Goal: Communication & Community: Connect with others

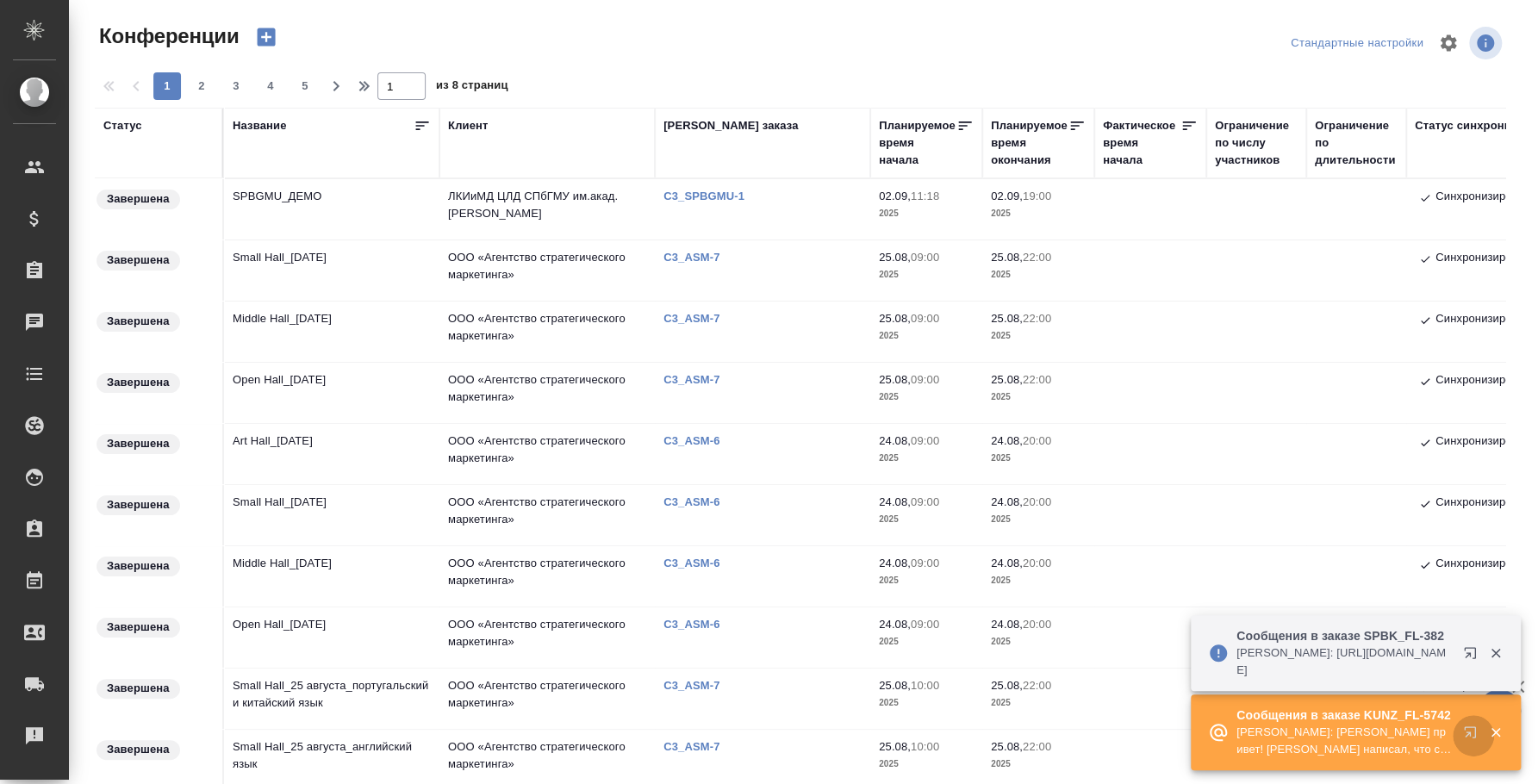
click at [1470, 730] on icon "button" at bounding box center [1474, 736] width 21 height 21
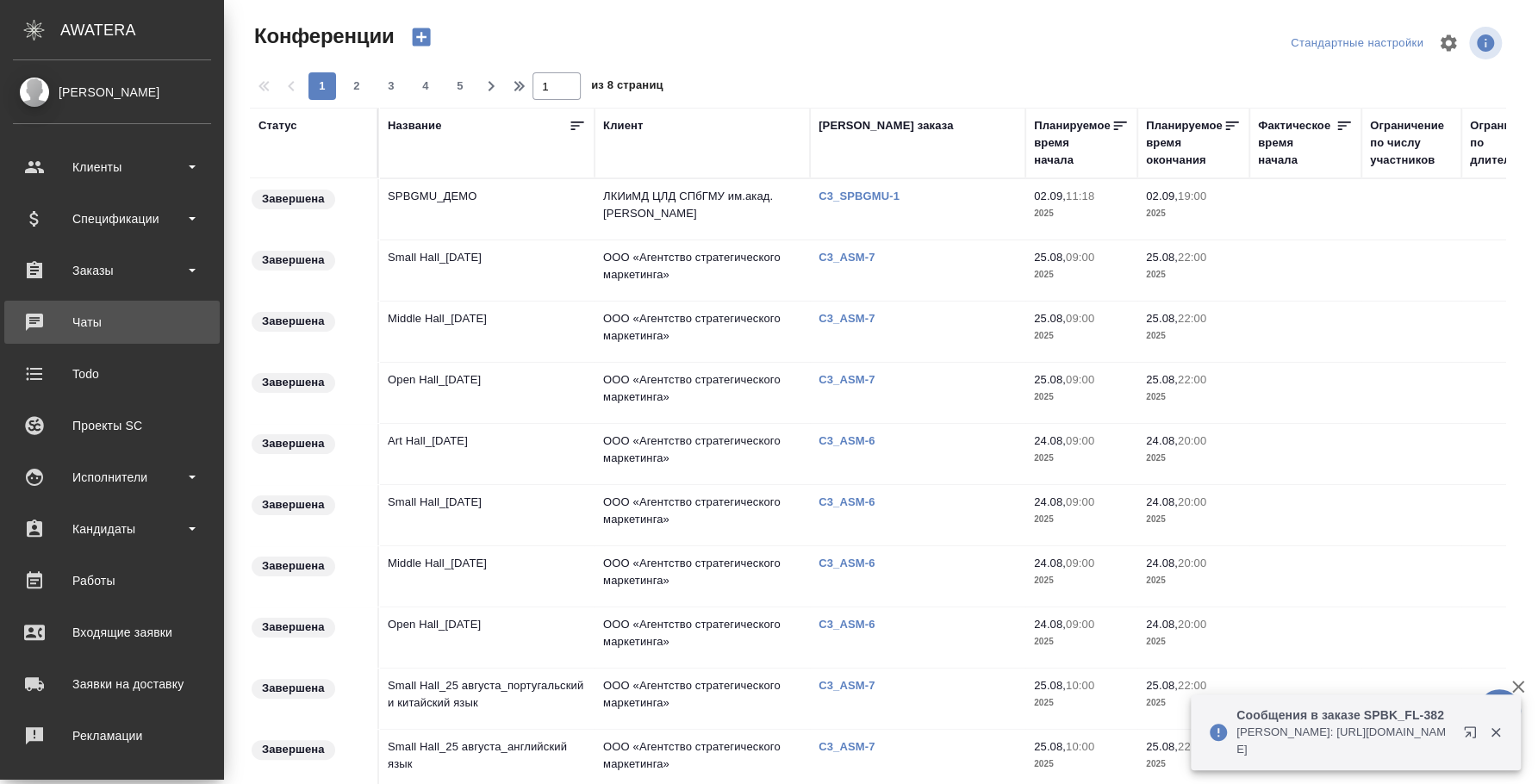
click at [21, 333] on div "Чаты" at bounding box center [112, 323] width 199 height 26
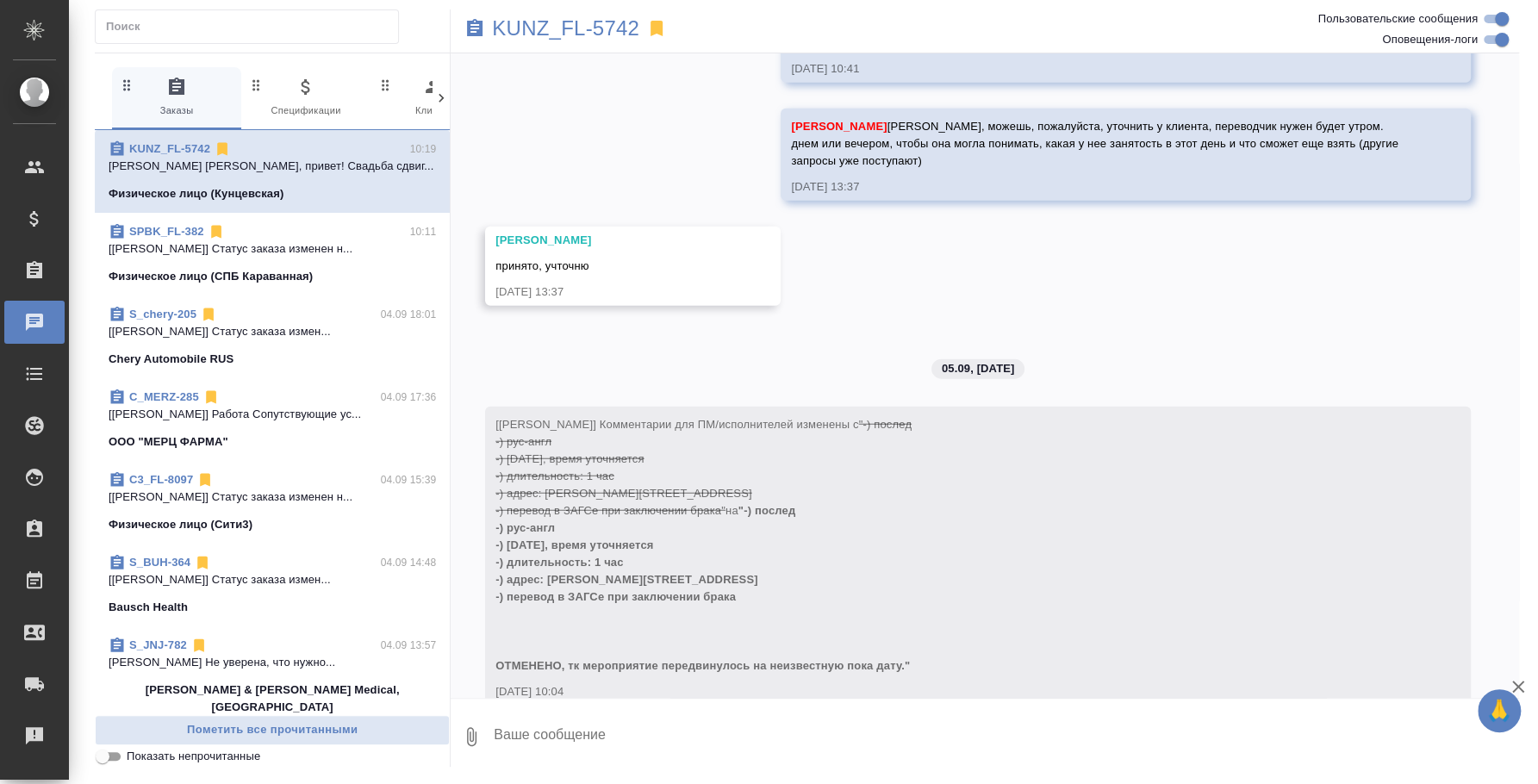
scroll to position [3092, 0]
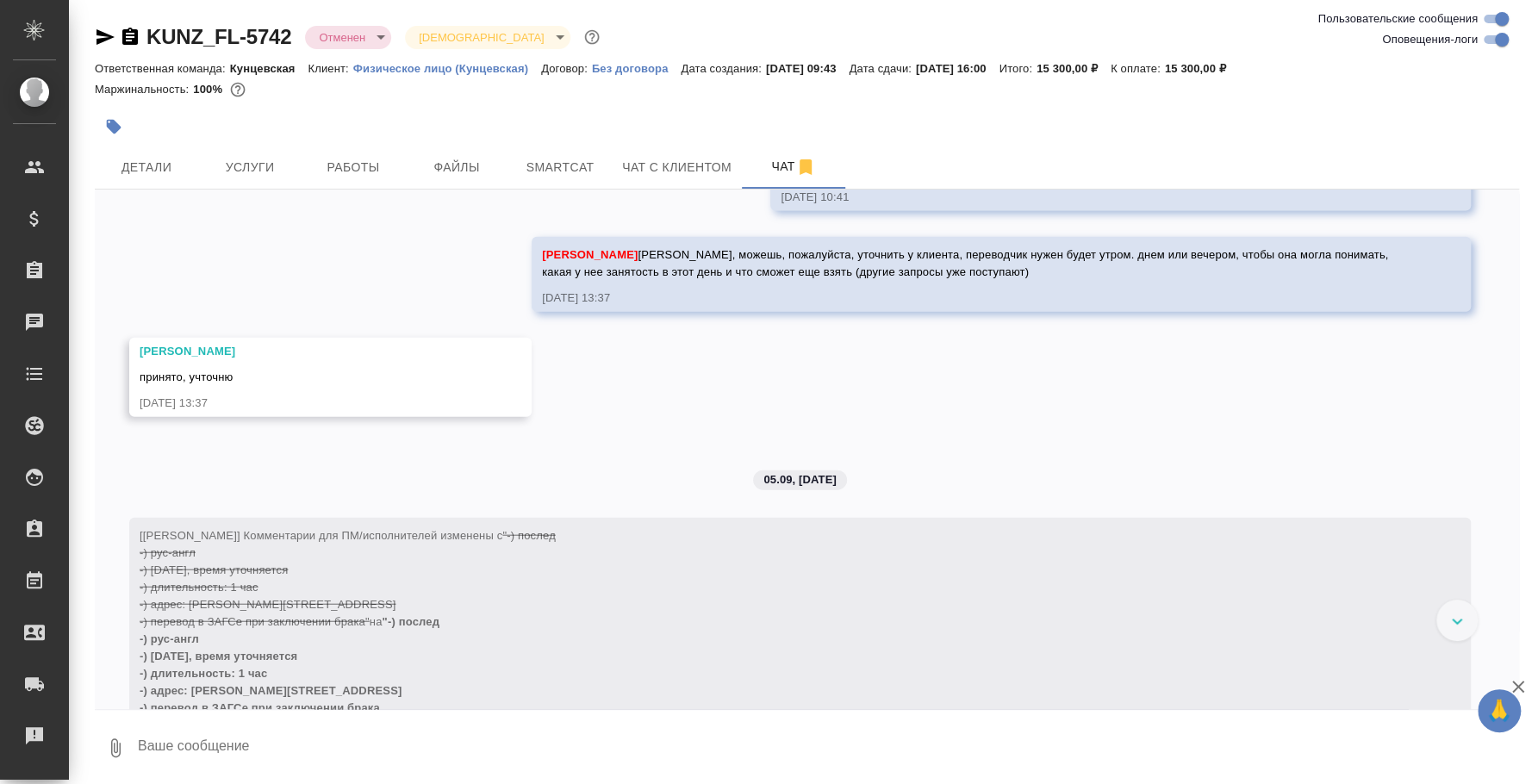
scroll to position [2978, 0]
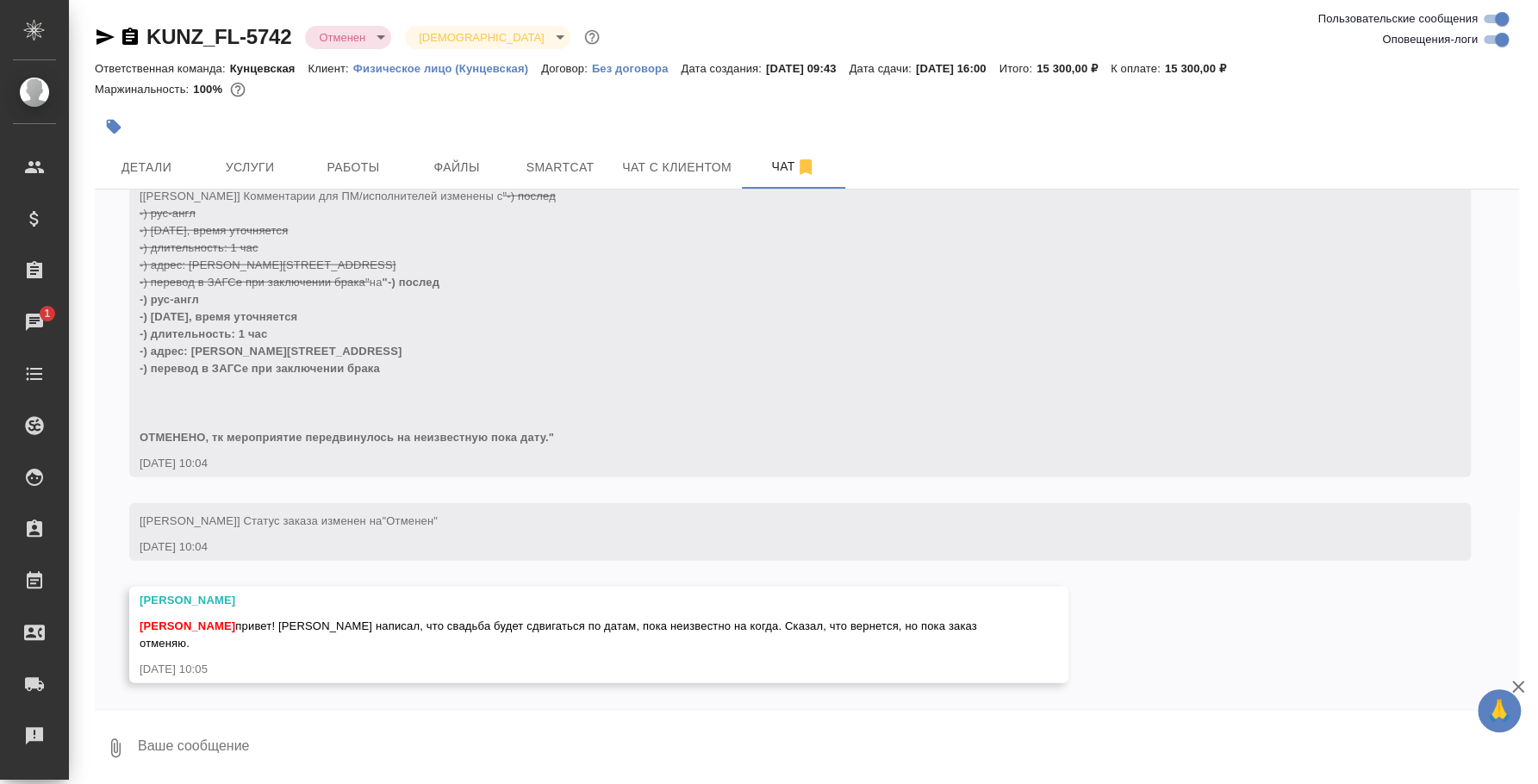
click at [794, 735] on textarea at bounding box center [828, 748] width 1384 height 59
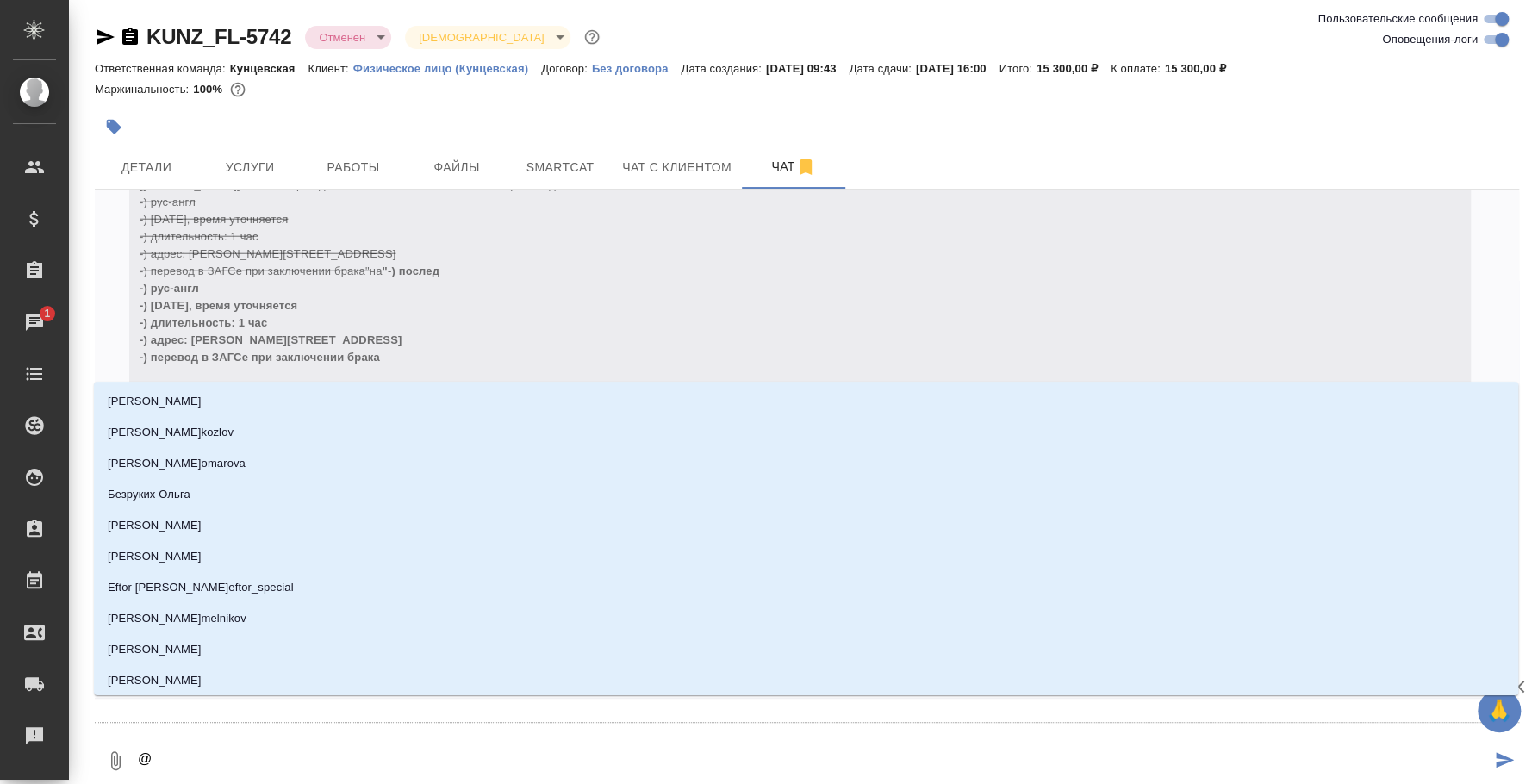
type textarea "@d"
type input "d"
type textarea "@dt"
type input "dt"
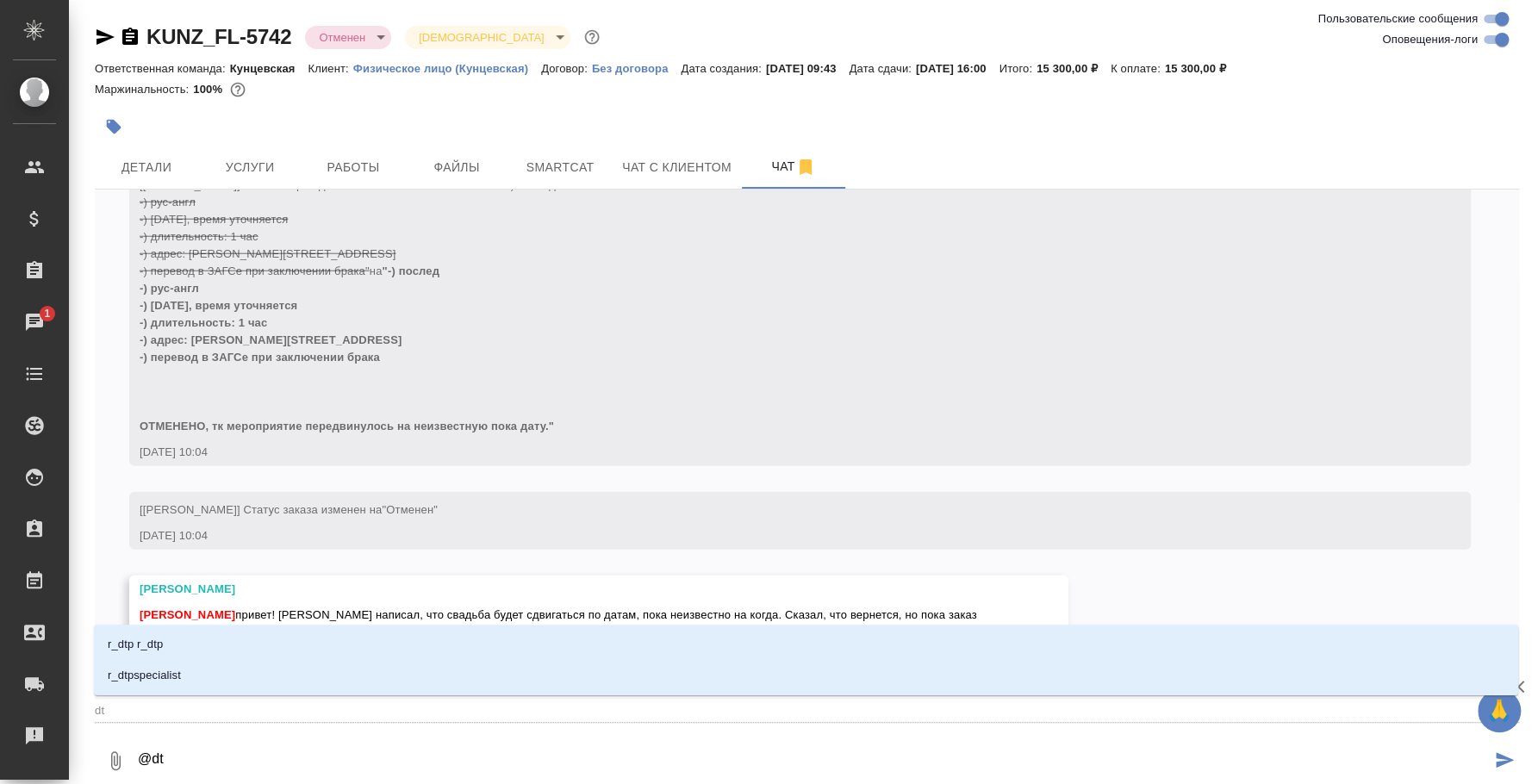
type textarea "@d"
type input "d"
type textarea "@"
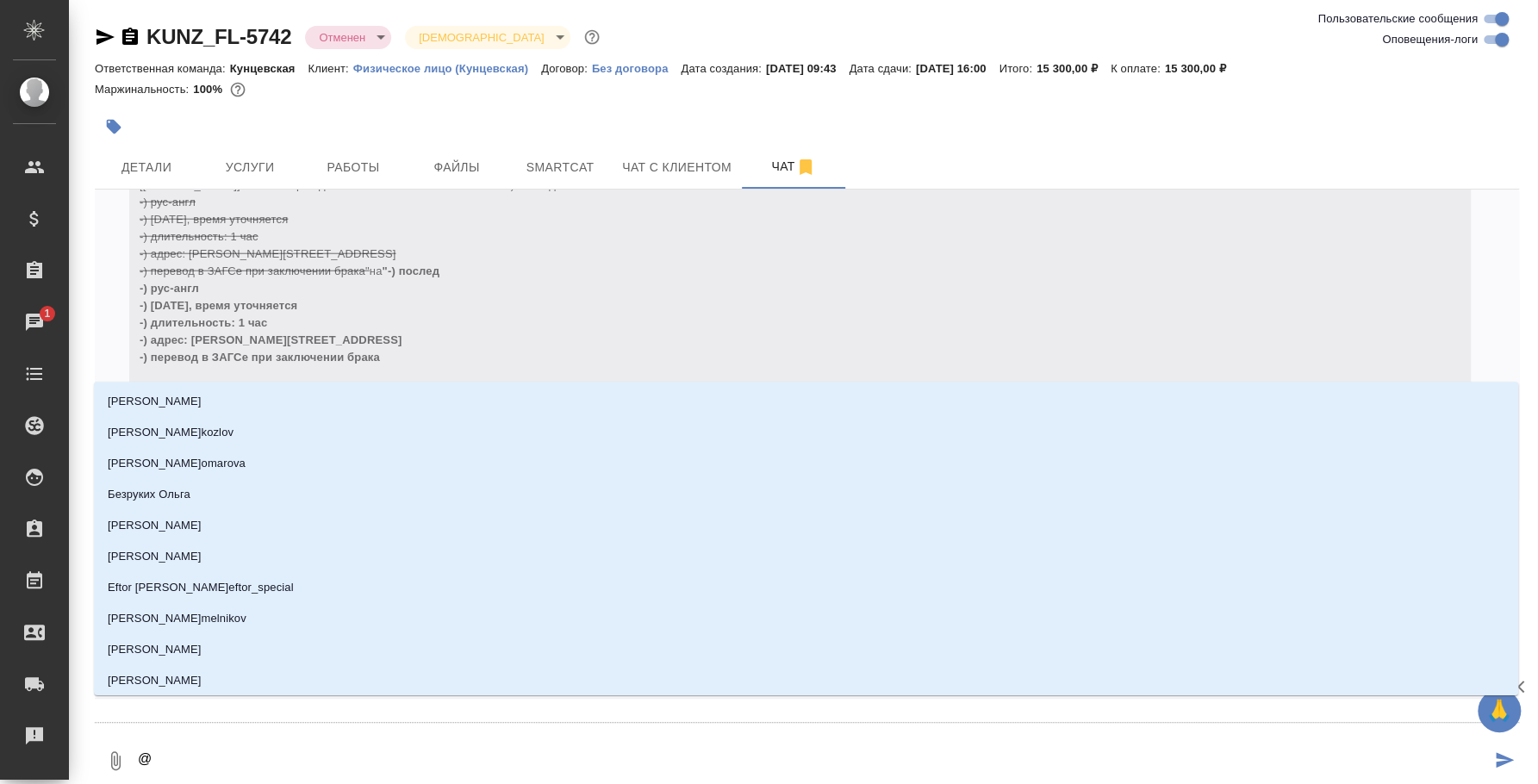
type textarea "@d"
type input "d"
type textarea "@d't"
type input "d't"
type textarea "@d't'c"
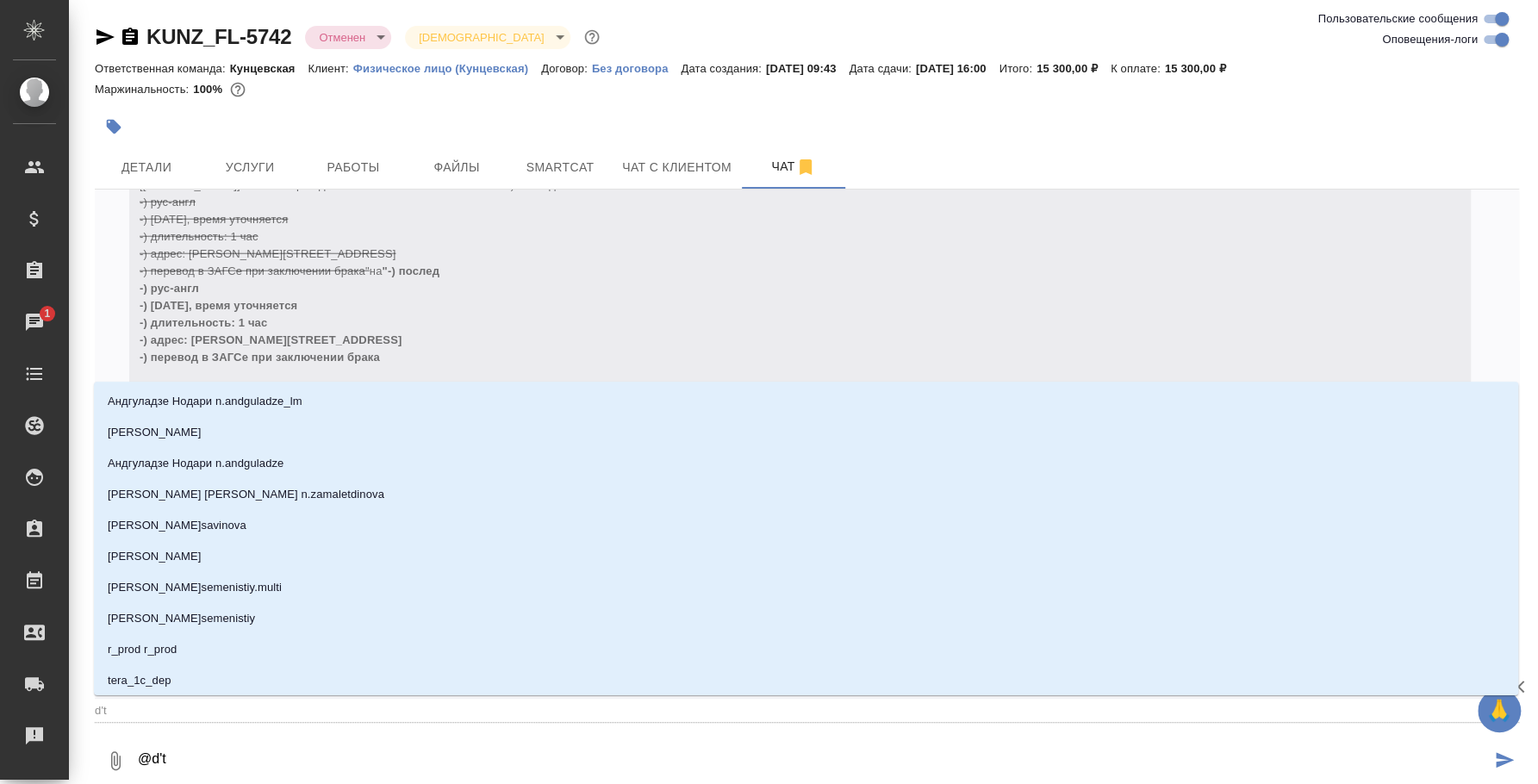
type input "d't'c"
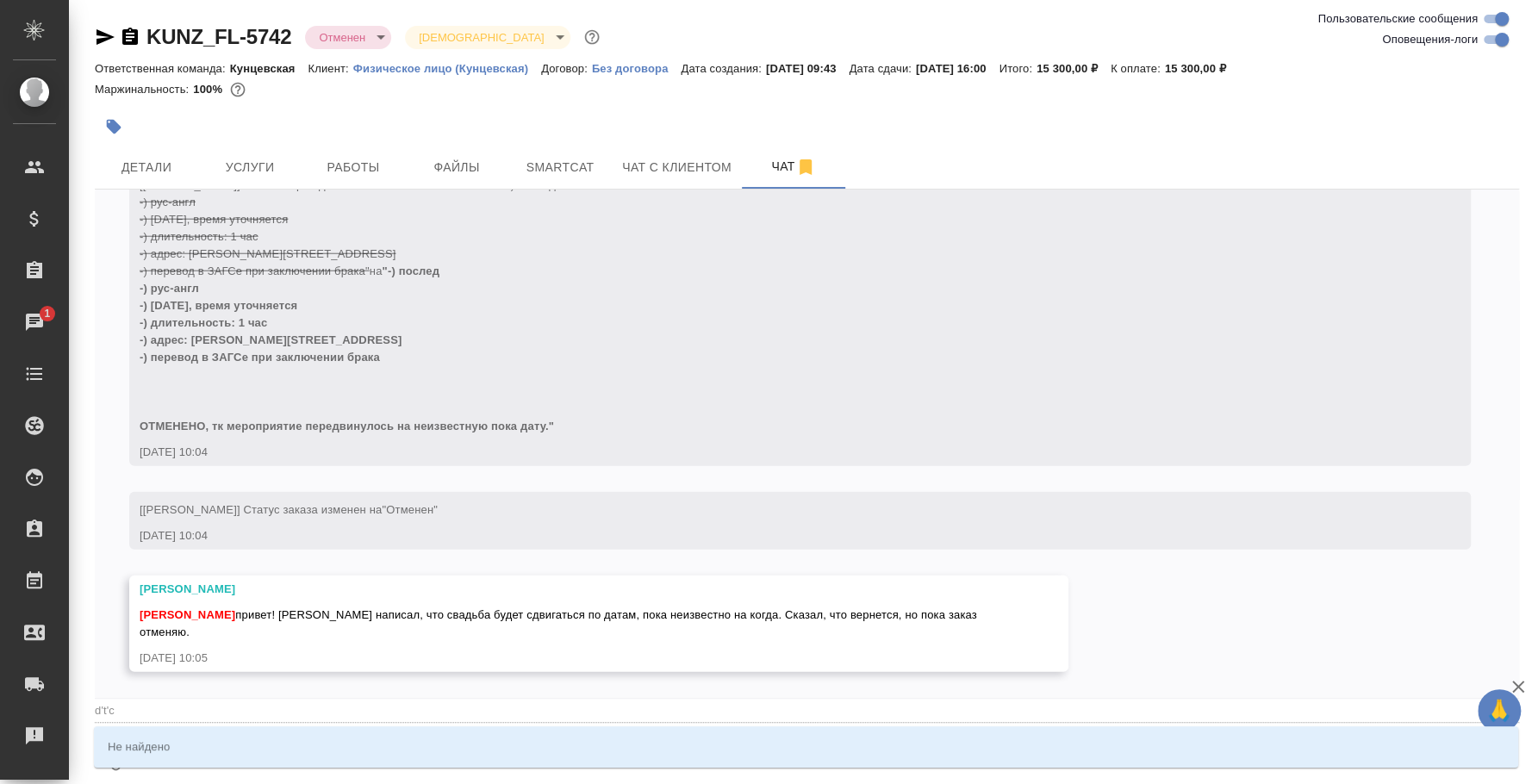
type textarea "@d't'c't"
type input "d't'c't"
type textarea "@d't'c"
type input "d't'c"
type textarea "@d't"
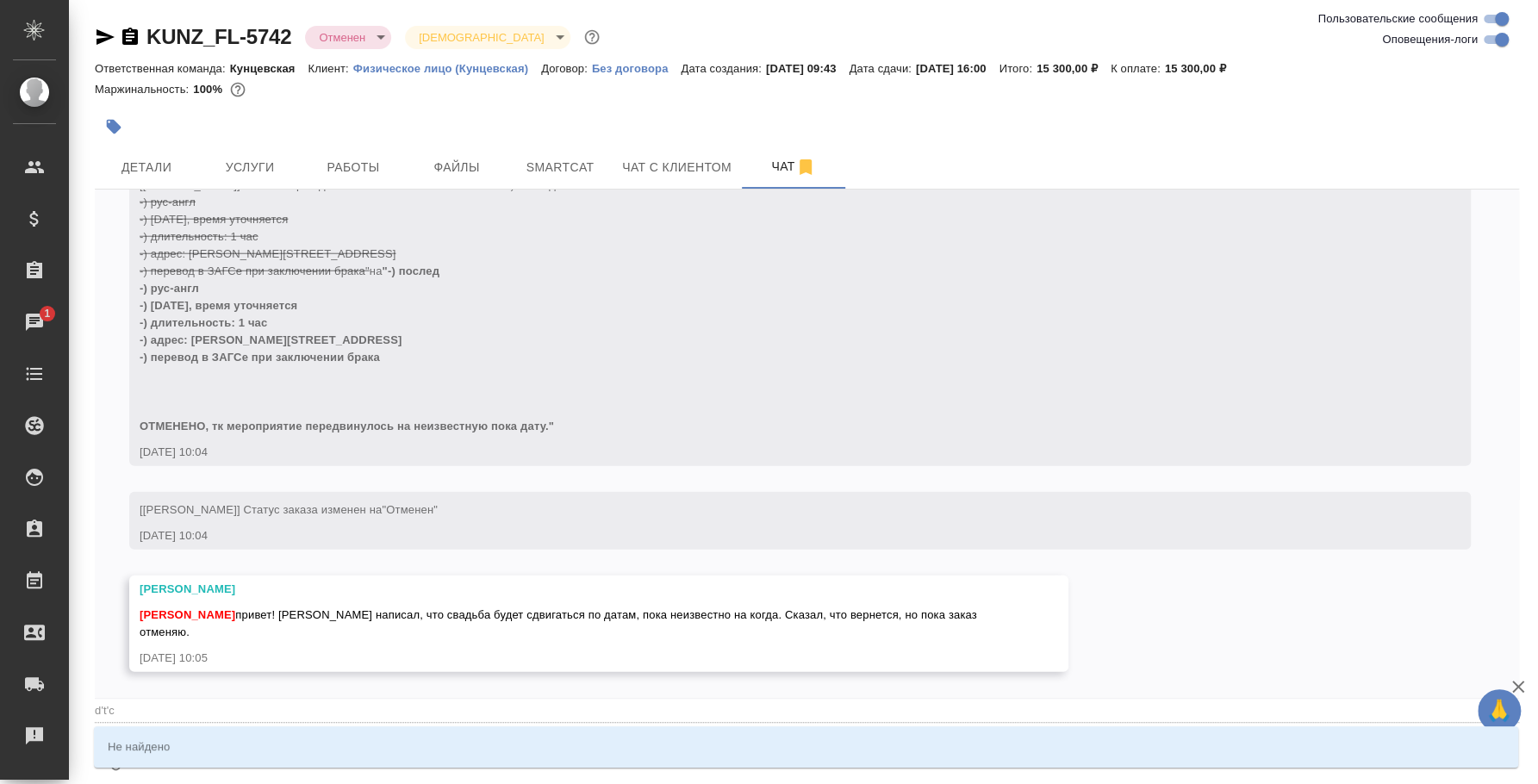
type input "d't"
type textarea "@d"
type input "d"
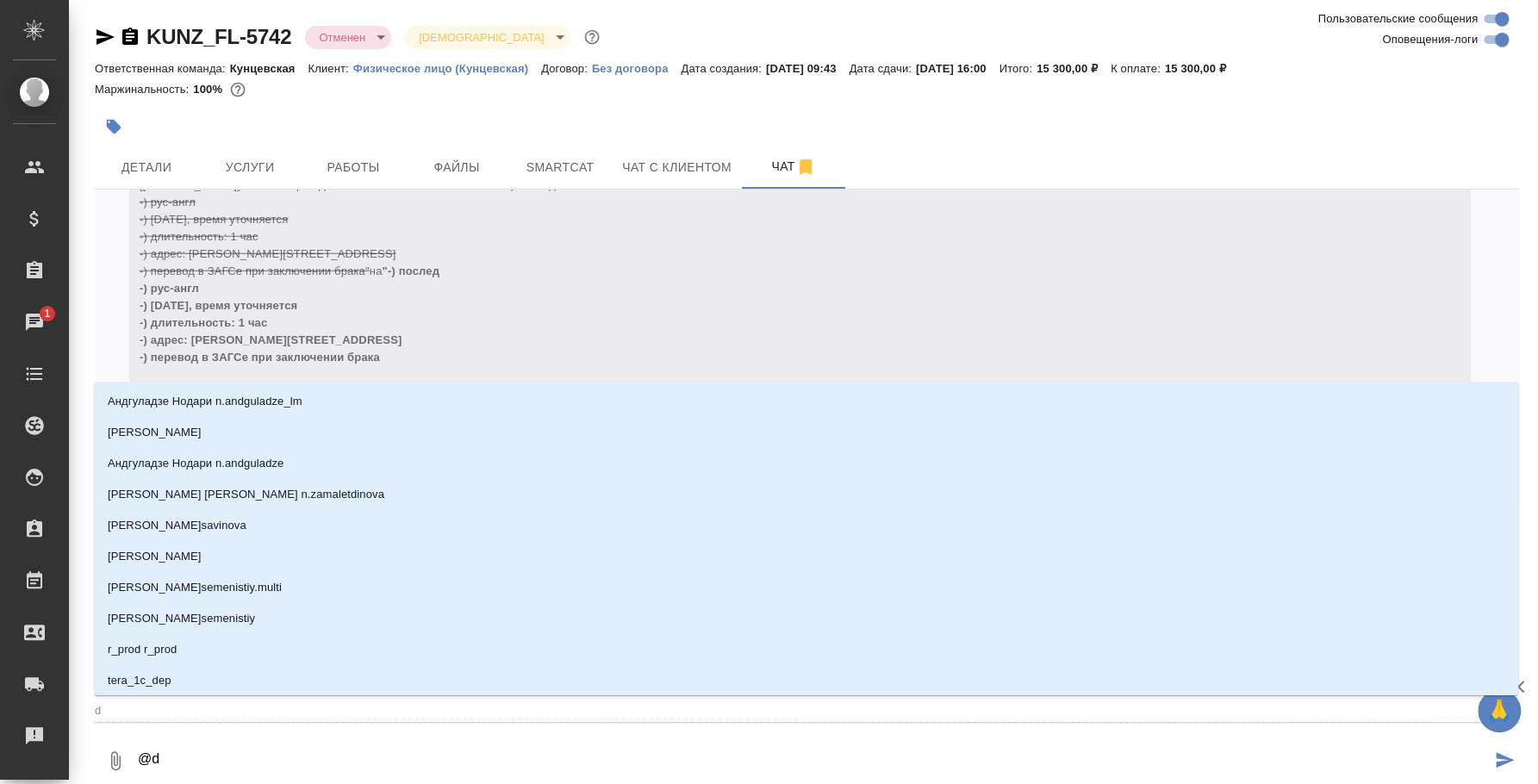
type textarea "@"
type textarea "@в"
type input "в"
type textarea "@ве"
type input "ве"
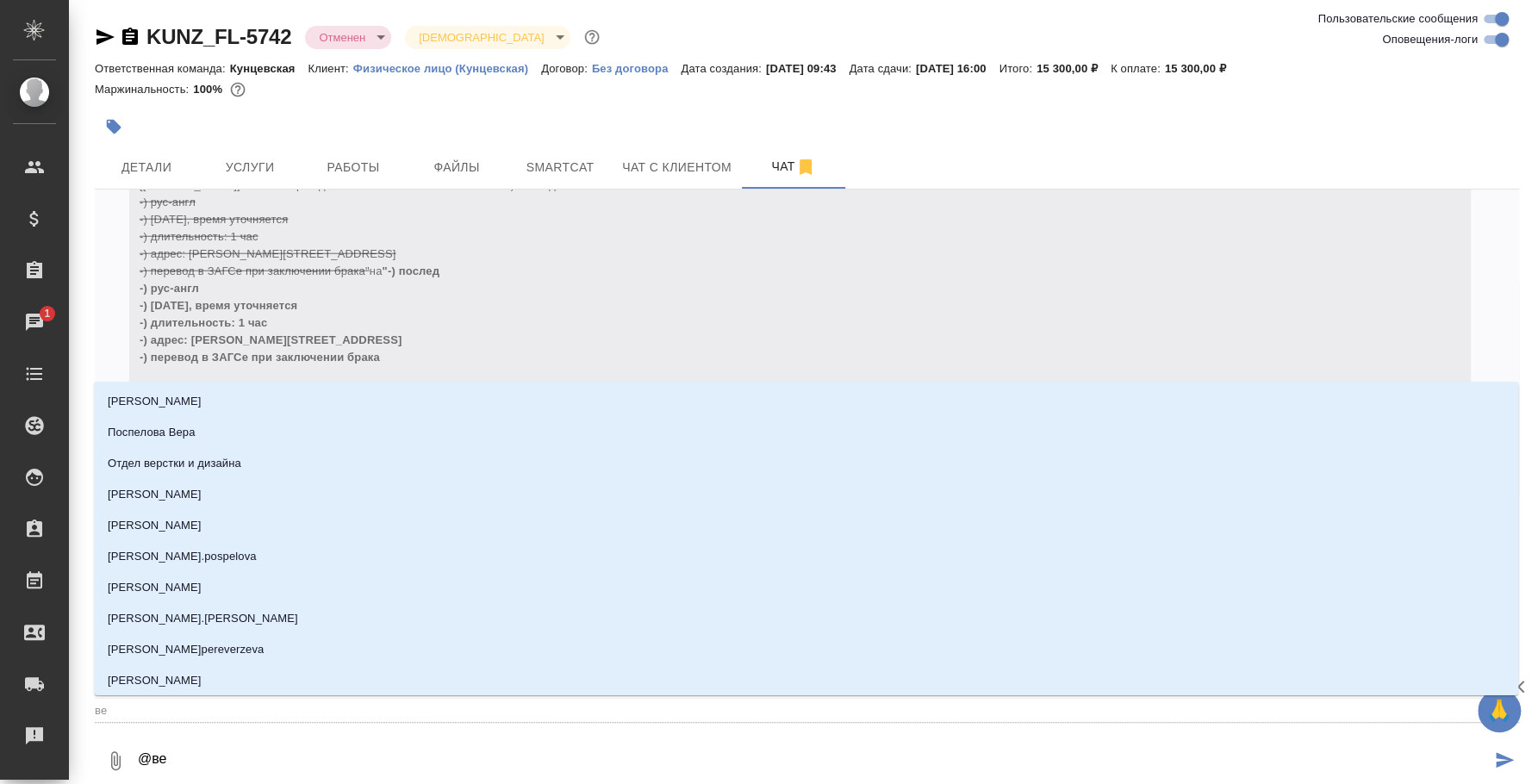
type textarea "@вес"
type input "вес"
type textarea "@весе"
type input "весе"
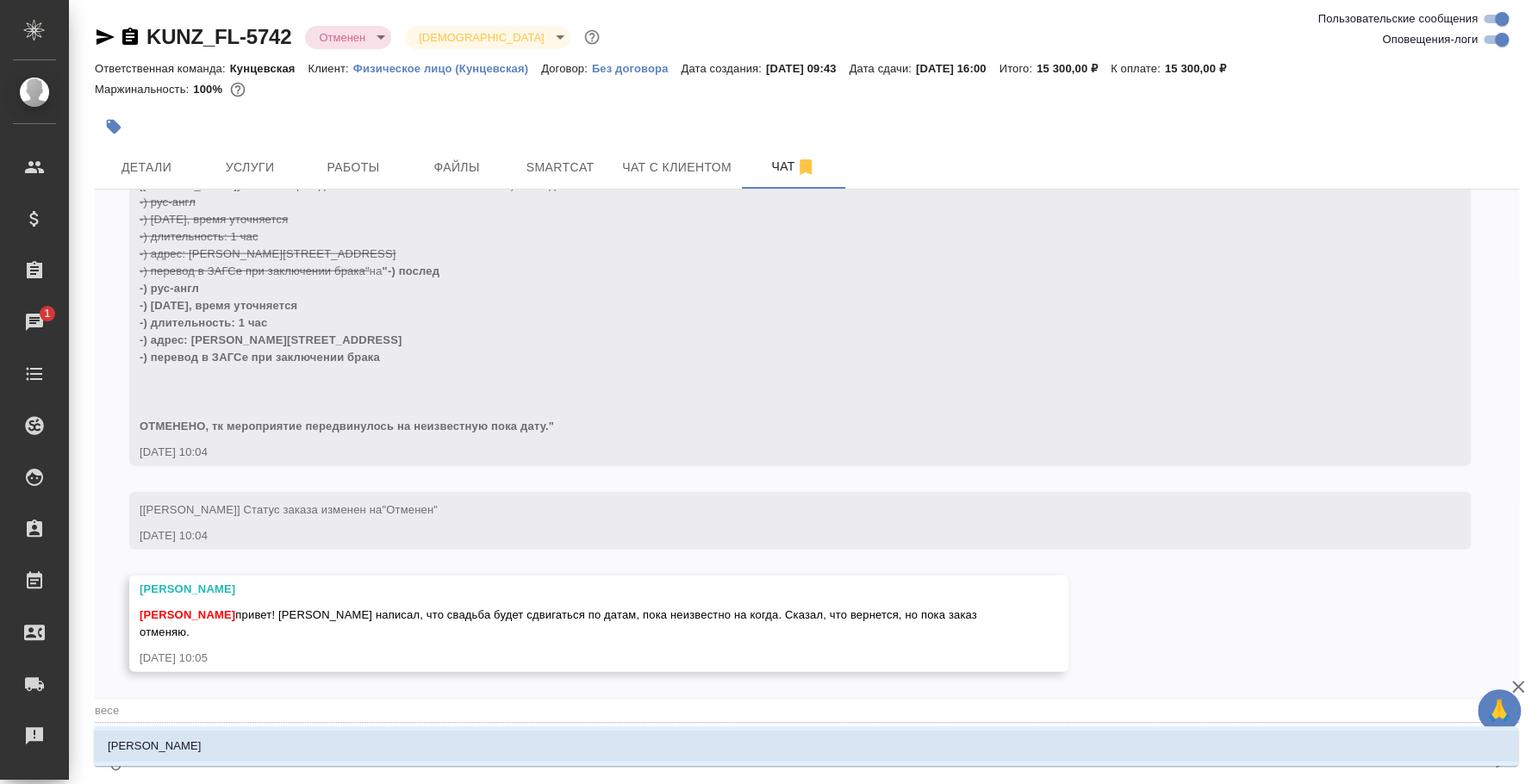
click at [1023, 739] on li "[PERSON_NAME]" at bounding box center [806, 747] width 1424 height 31
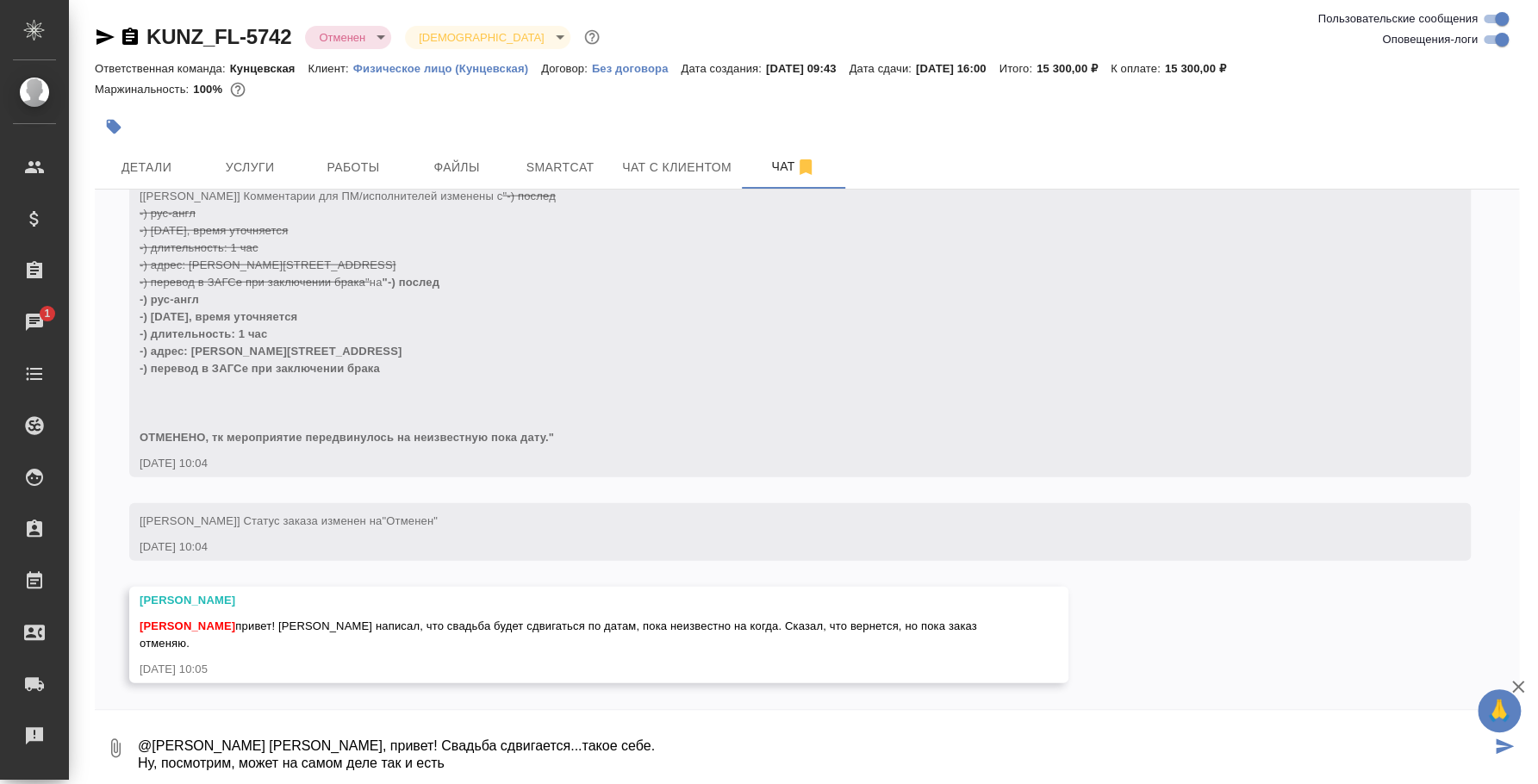
type textarea "@Веселова Юлия Юля, привет! Свадьба сдвигается...такое себе. Ну, посмотрим, мож…"
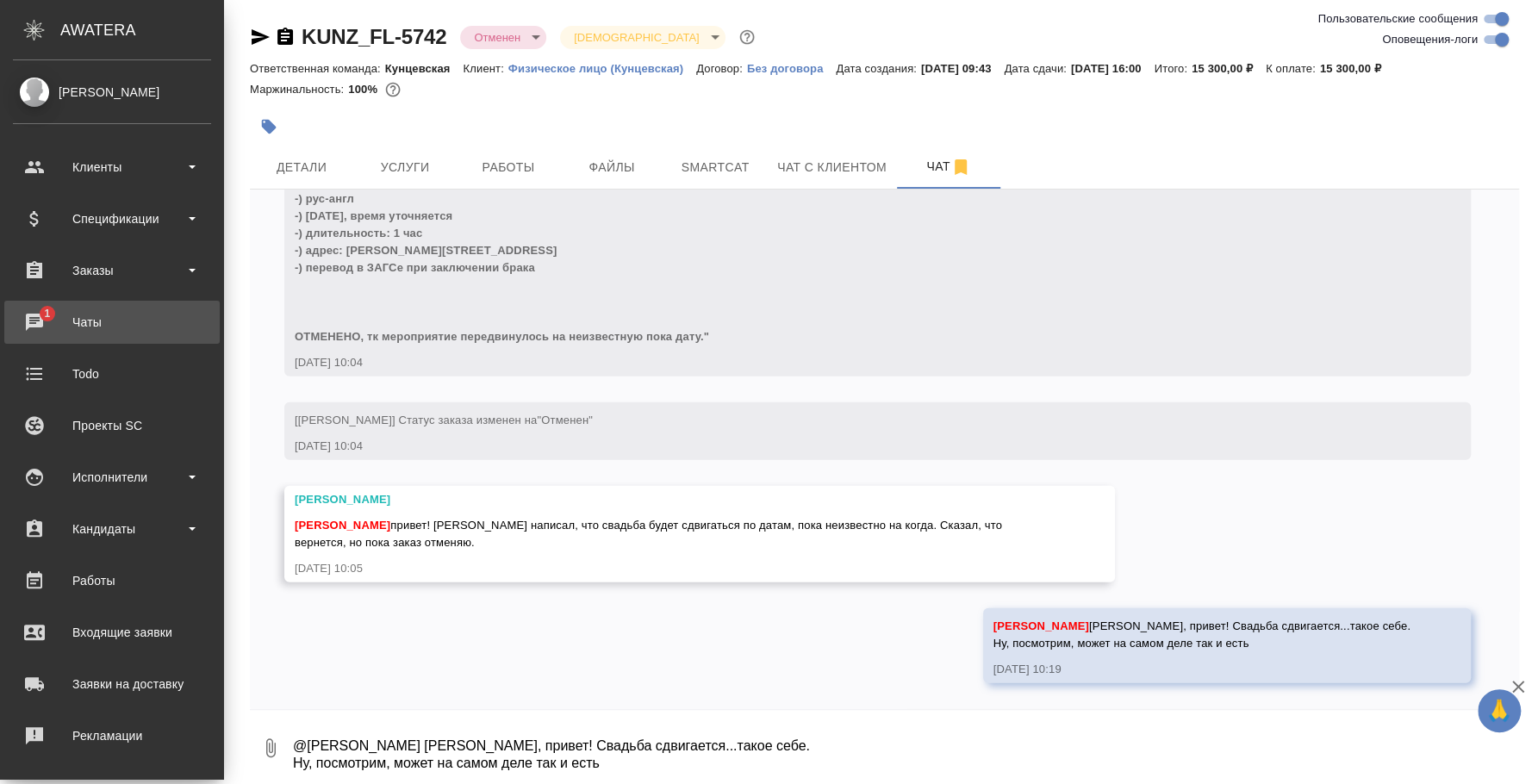
scroll to position [3080, 0]
click at [18, 305] on link "1 Чаты" at bounding box center [112, 323] width 215 height 43
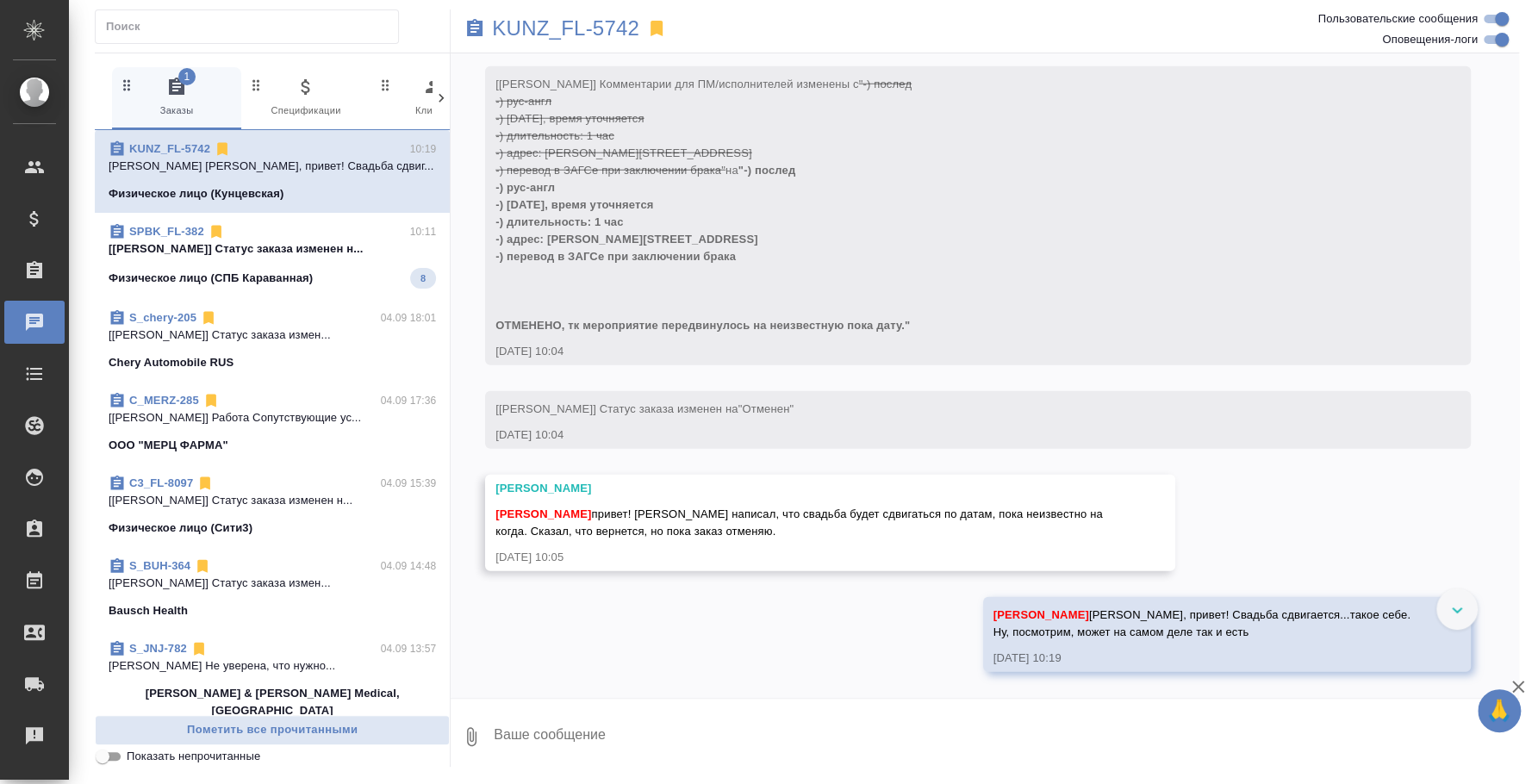
scroll to position [3092, 0]
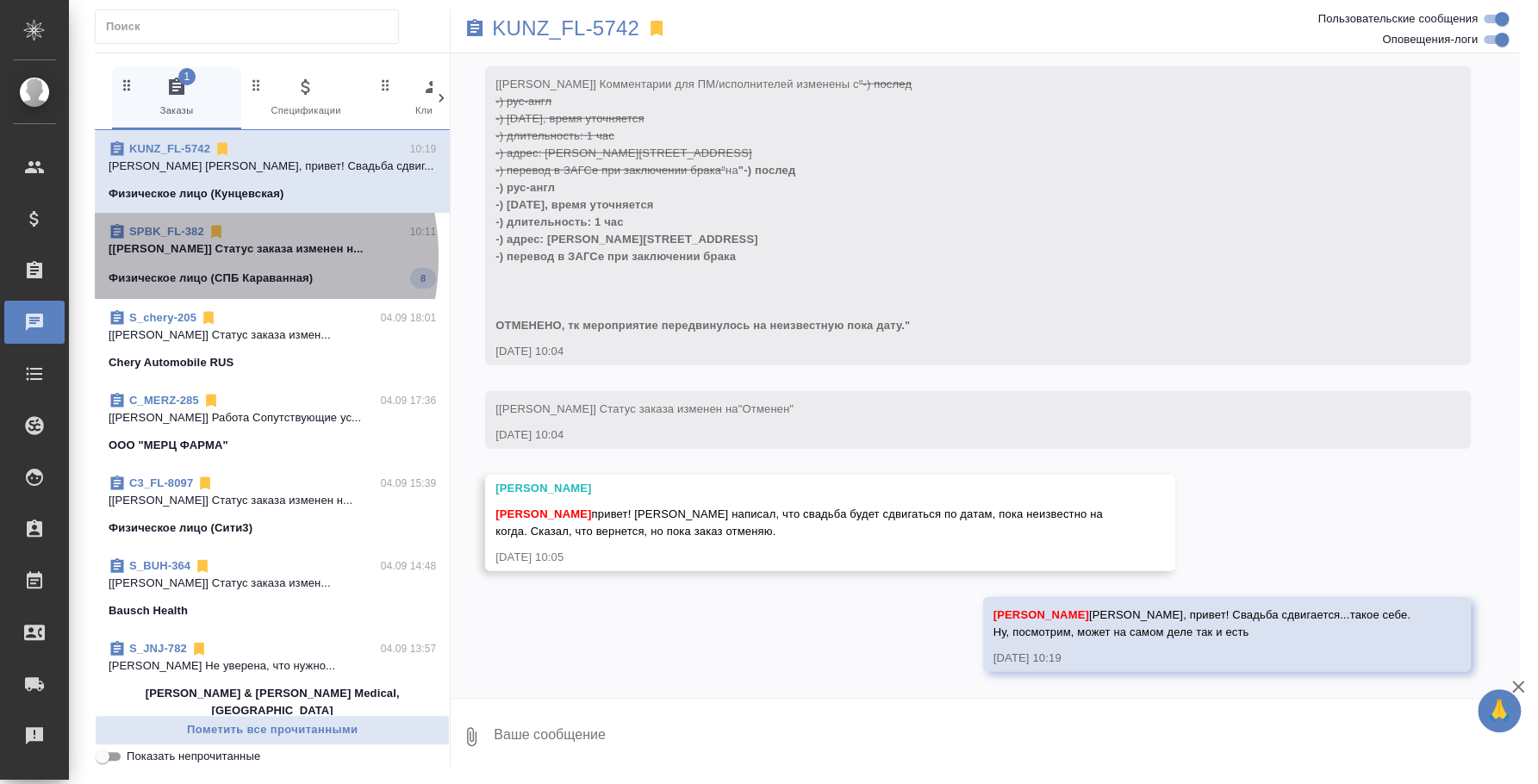
click at [193, 258] on span "SPBK_FL-382 10:11 [Муталимов Марк] Статус заказа изменен н... Физическое лицо (…" at bounding box center [272, 256] width 328 height 66
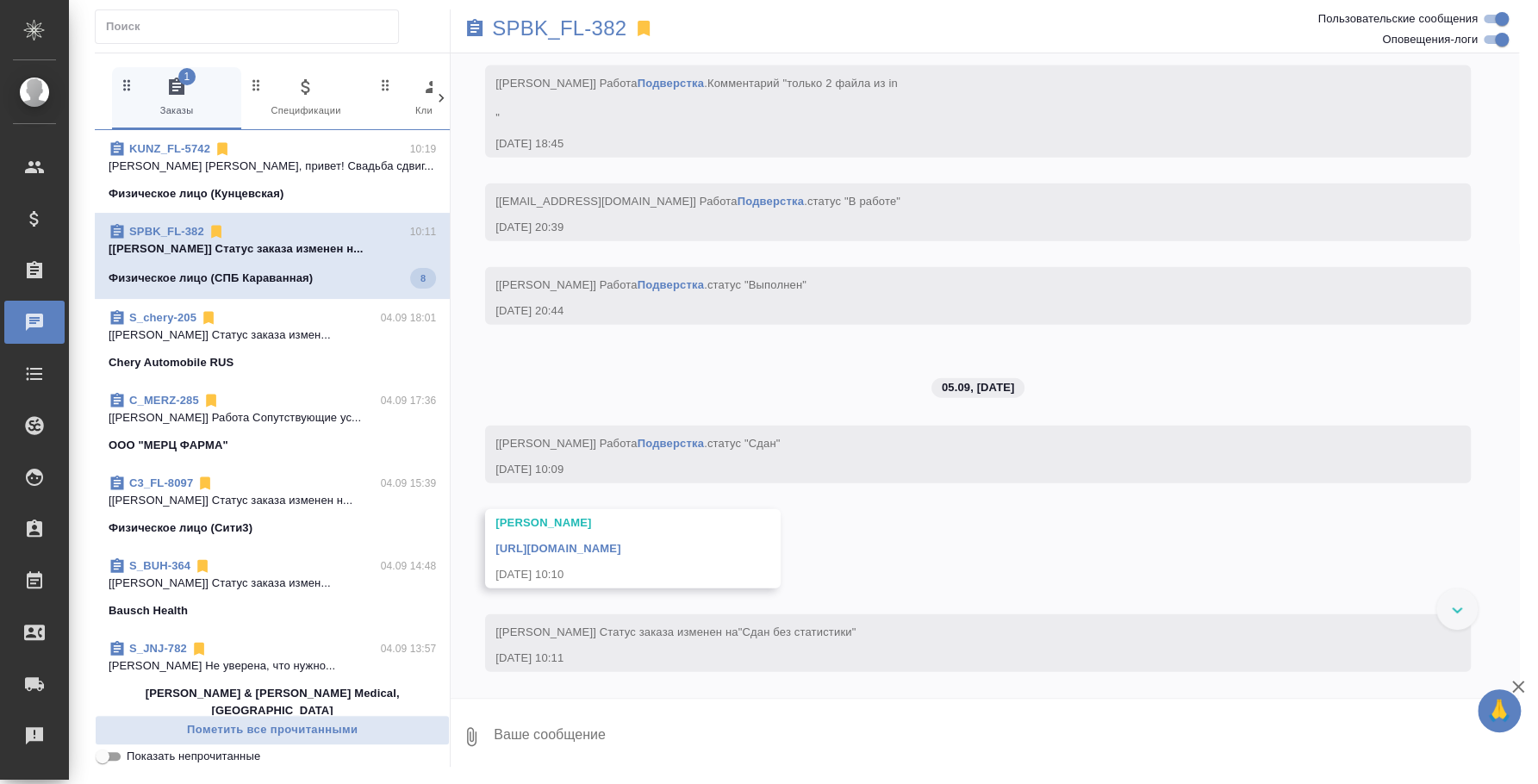
scroll to position [11596, 0]
click at [265, 348] on span "S_chery-205 04.09 18:01 [Сергеева Анастасия] Статус заказа измен... Chery Autom…" at bounding box center [272, 341] width 328 height 62
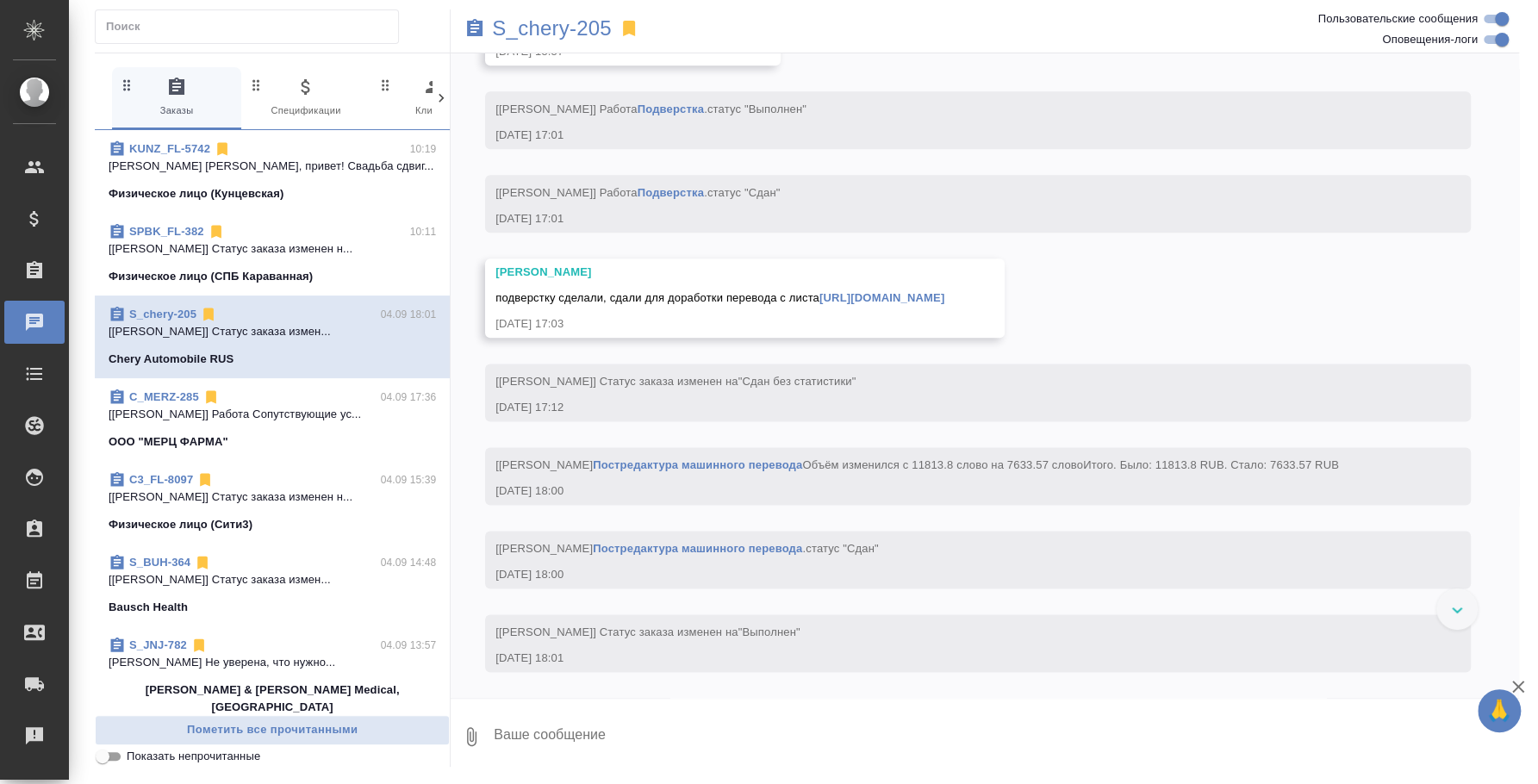
scroll to position [10029, 0]
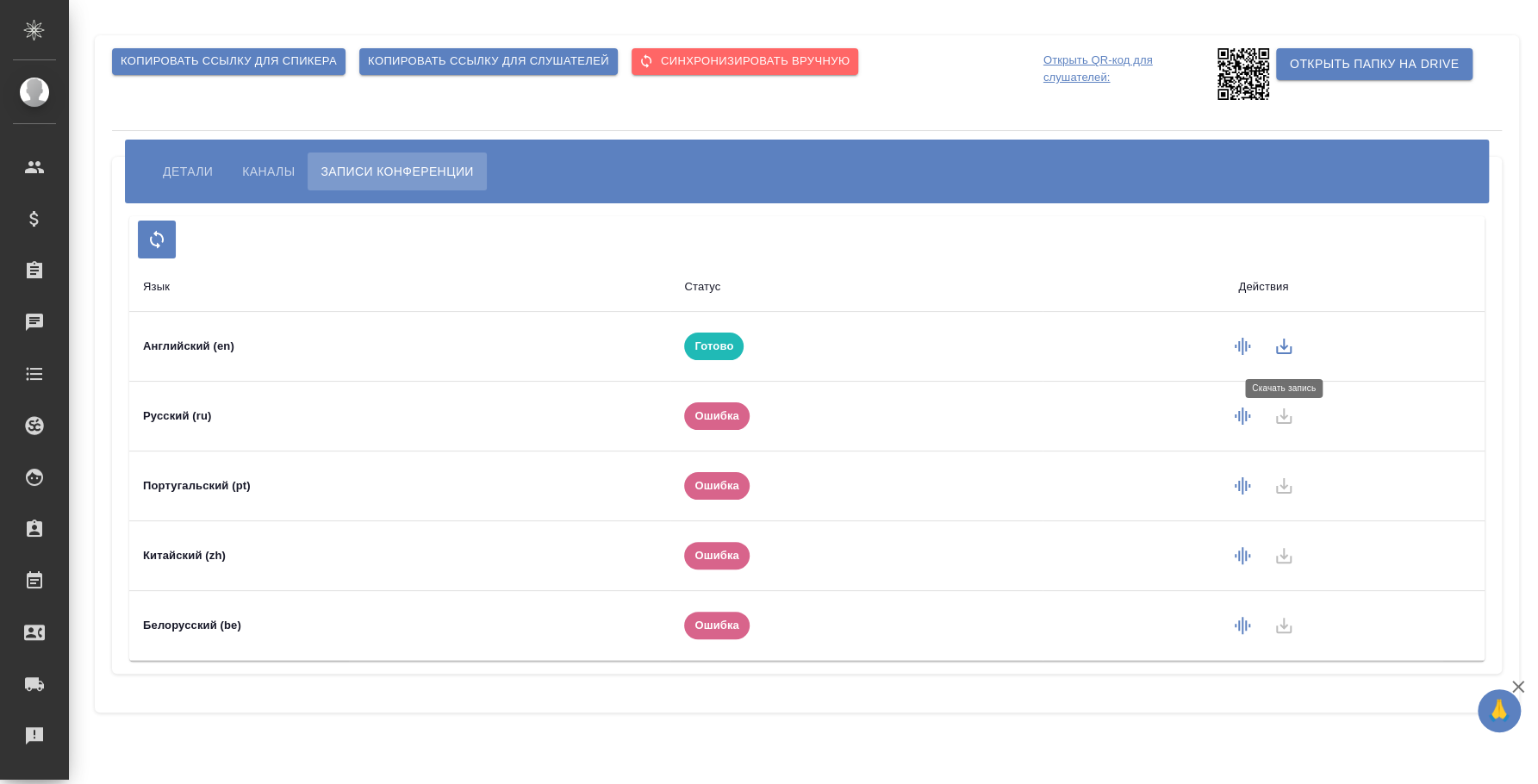
click at [1293, 347] on icon "button" at bounding box center [1284, 346] width 21 height 21
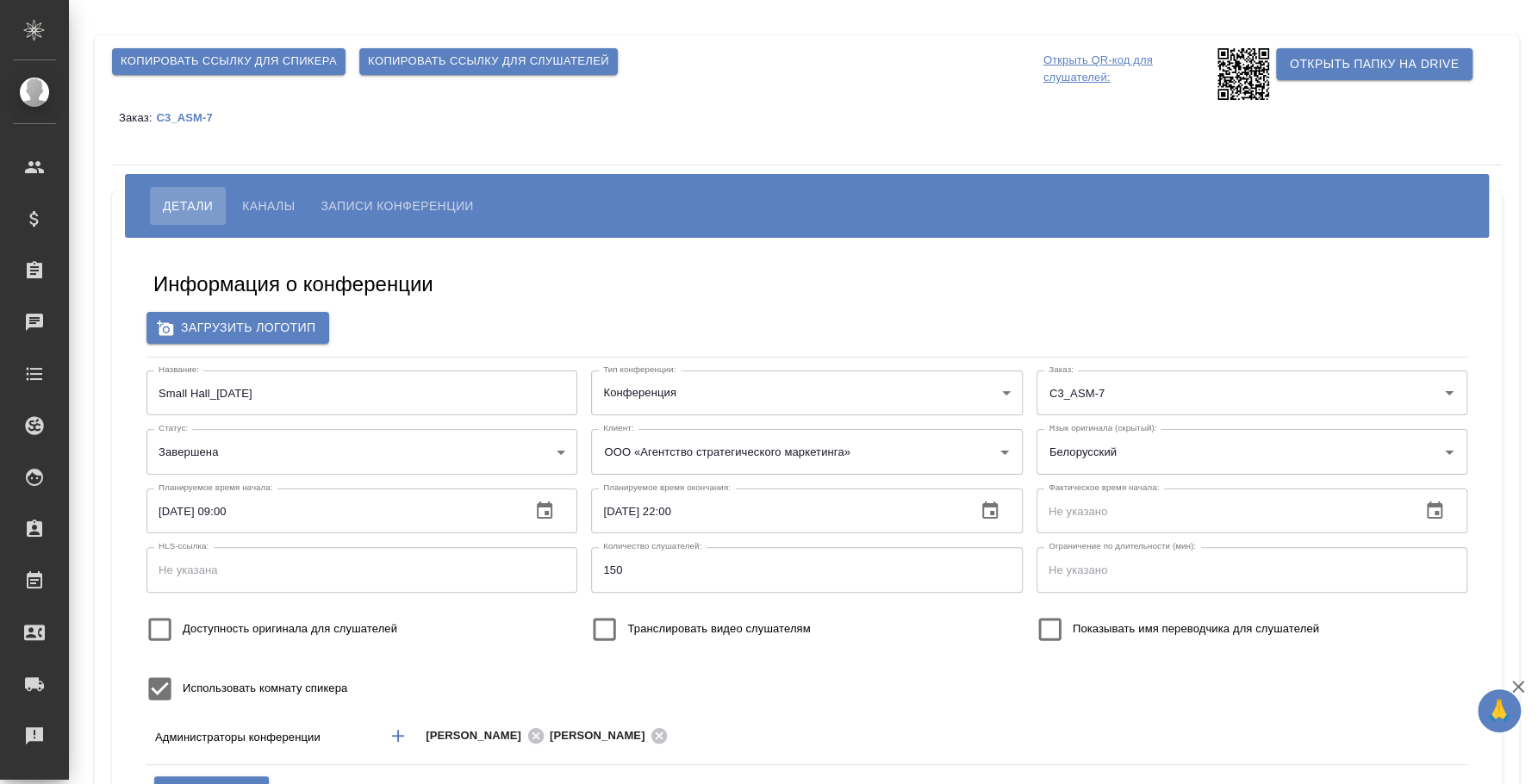
type input "ООО «Агентство стратегического маркетинга»"
